Goal: Download file/media

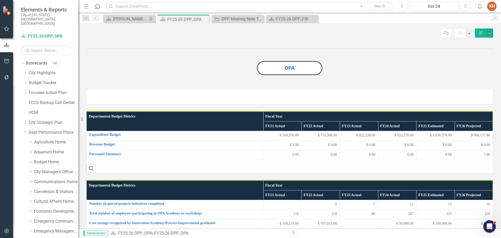
scroll to position [429, 0]
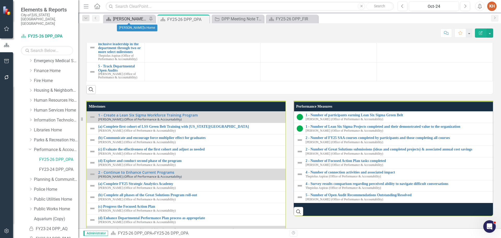
click at [128, 17] on div "[PERSON_NAME]'s Home" at bounding box center [130, 19] width 34 height 7
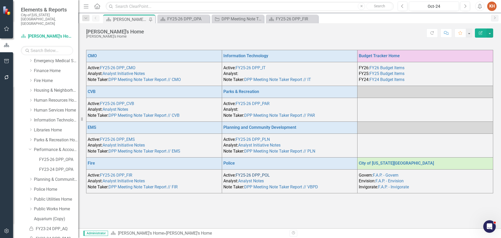
click at [248, 175] on link "FY25-26 DPP_POL" at bounding box center [253, 175] width 34 height 5
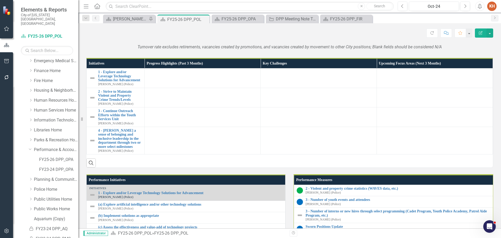
scroll to position [366, 0]
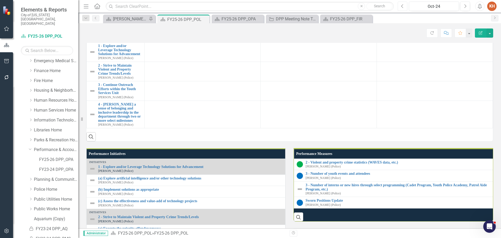
click at [401, 8] on button "Previous" at bounding box center [403, 6] width 10 height 9
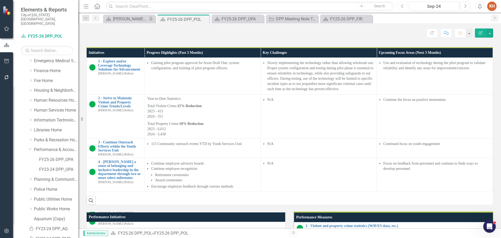
scroll to position [324, 0]
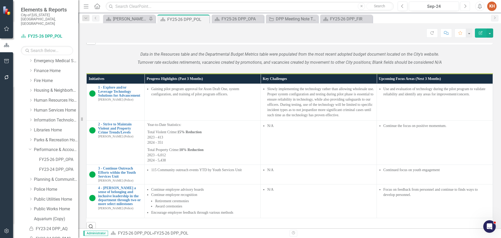
click at [468, 10] on button "Next" at bounding box center [466, 6] width 10 height 9
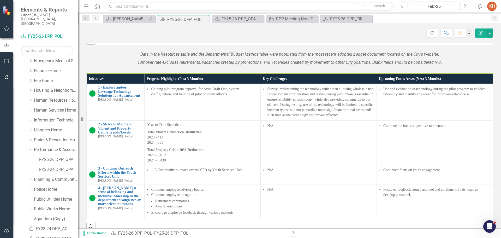
click at [468, 10] on button "Next" at bounding box center [466, 6] width 10 height 9
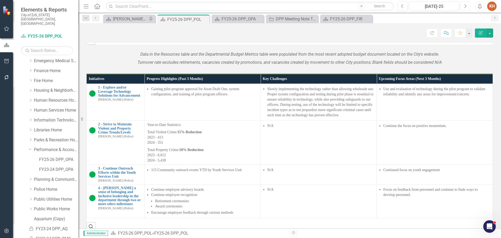
click at [468, 10] on button "Next" at bounding box center [466, 6] width 10 height 9
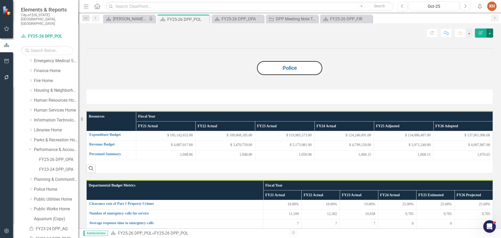
click at [491, 35] on button "button" at bounding box center [490, 32] width 7 height 9
click at [479, 75] on link "PDF Export to PDF" at bounding box center [472, 73] width 42 height 10
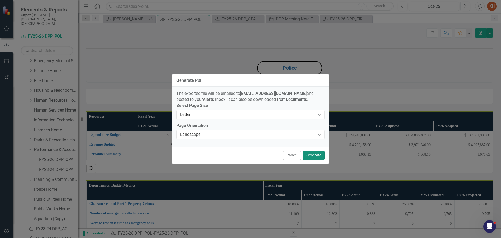
click at [313, 157] on button "Generate" at bounding box center [314, 155] width 22 height 9
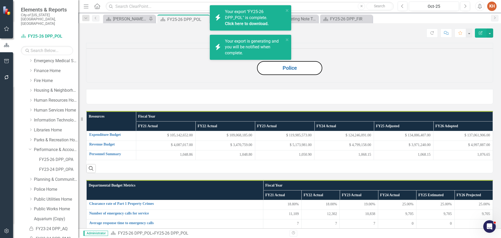
click at [482, 8] on icon "button" at bounding box center [480, 6] width 4 height 5
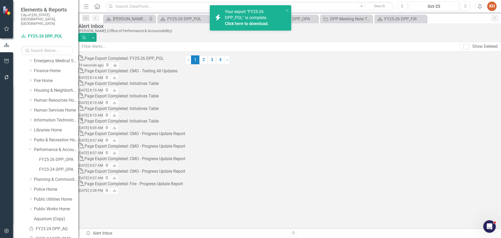
click at [117, 65] on icon "Download" at bounding box center [115, 65] width 4 height 3
click at [450, 19] on div "Scorecard [PERSON_NAME]'s Home Pin Scorecard FY25-26 DPP_POL Close icon.alertIn…" at bounding box center [295, 19] width 387 height 8
click at [288, 9] on icon "close" at bounding box center [287, 10] width 3 height 3
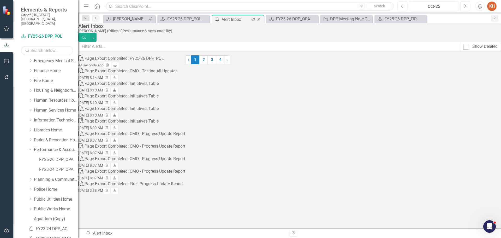
click at [260, 18] on icon "Close" at bounding box center [258, 19] width 5 height 4
